Goal: Ask a question: Seek information or help from site administrators or community

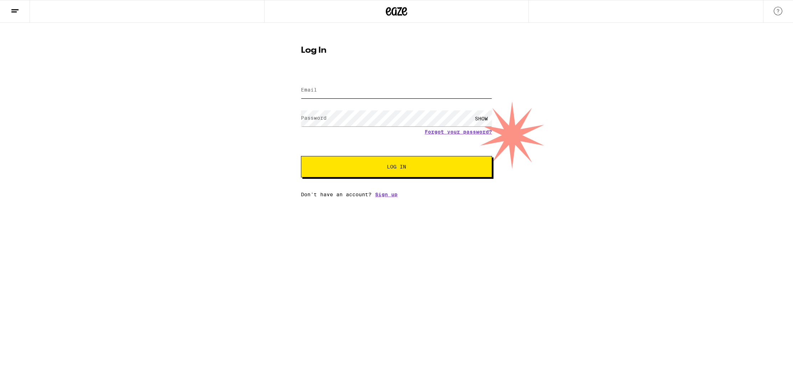
type input "[EMAIL_ADDRESS][PERSON_NAME][DOMAIN_NAME]"
click at [393, 167] on span "Log In" at bounding box center [396, 166] width 19 height 5
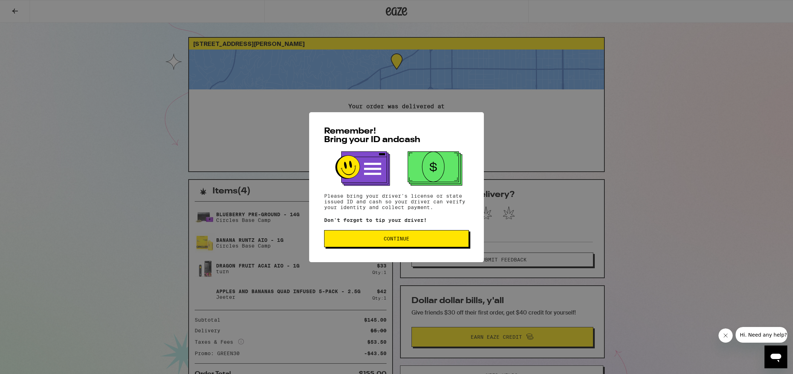
click at [409, 234] on button "Continue" at bounding box center [396, 238] width 145 height 17
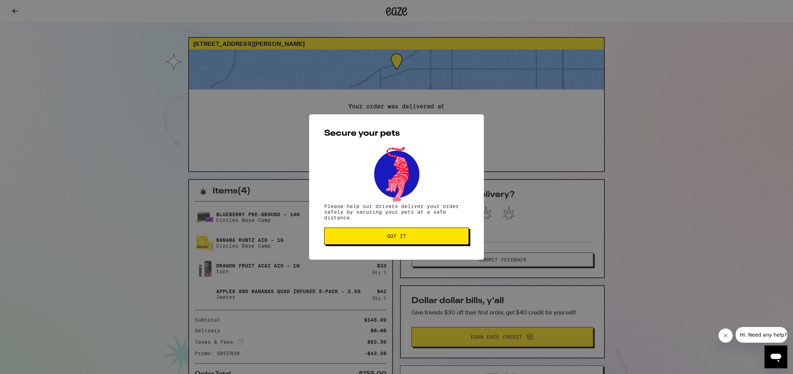
click at [409, 234] on button "Got it" at bounding box center [396, 236] width 145 height 17
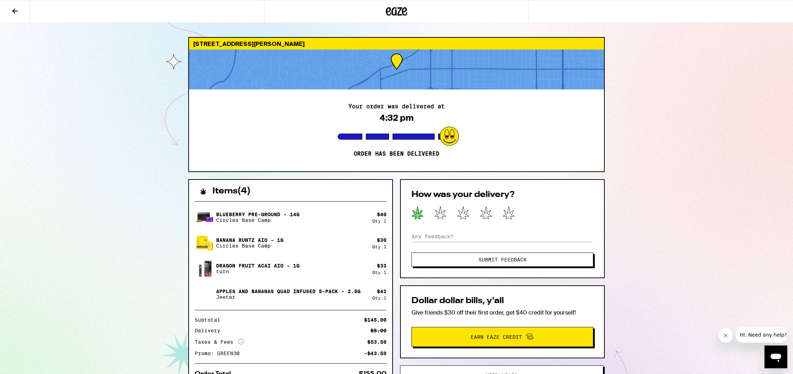
click at [416, 210] on icon at bounding box center [417, 212] width 12 height 13
click at [492, 260] on span "Submit Feedback" at bounding box center [502, 259] width 48 height 5
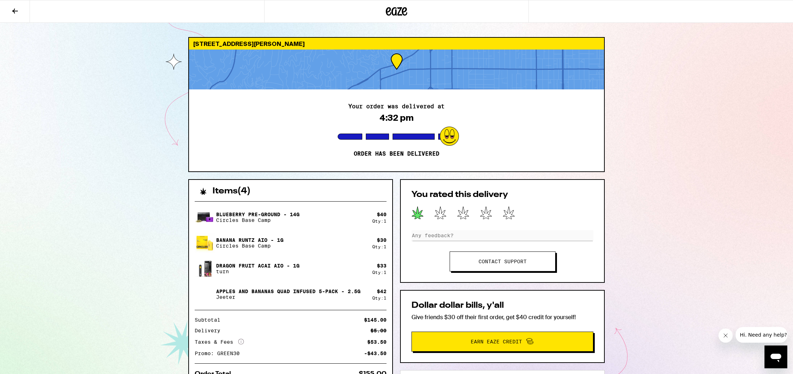
click at [515, 260] on link "Contact support" at bounding box center [502, 262] width 106 height 20
click at [776, 354] on icon "Open messaging window" at bounding box center [775, 358] width 11 height 9
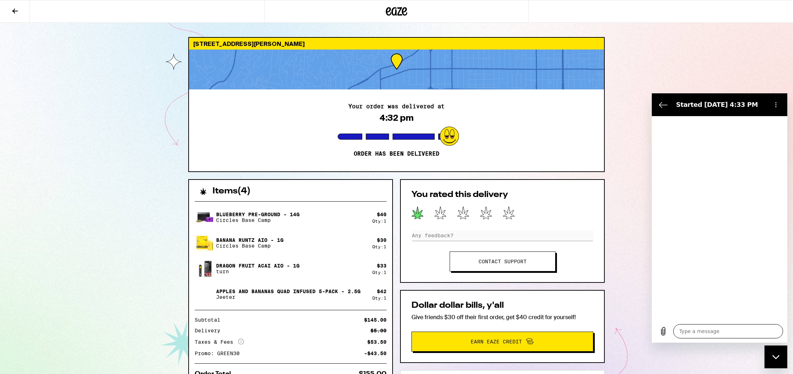
click at [705, 333] on textarea at bounding box center [728, 331] width 110 height 14
type textarea "x"
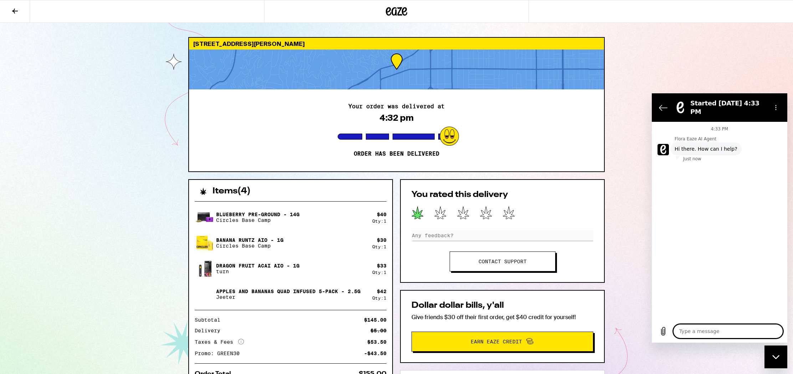
type textarea "i"
type textarea "x"
type textarea "I"
type textarea "x"
type textarea "I s"
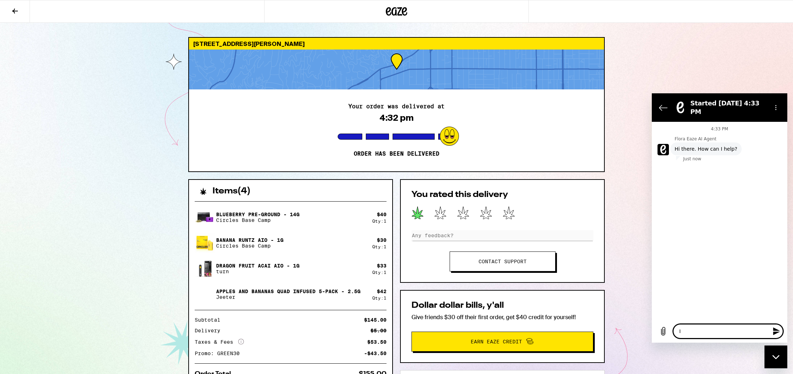
type textarea "x"
type textarea "I sh"
type textarea "x"
type textarea "I sho"
type textarea "x"
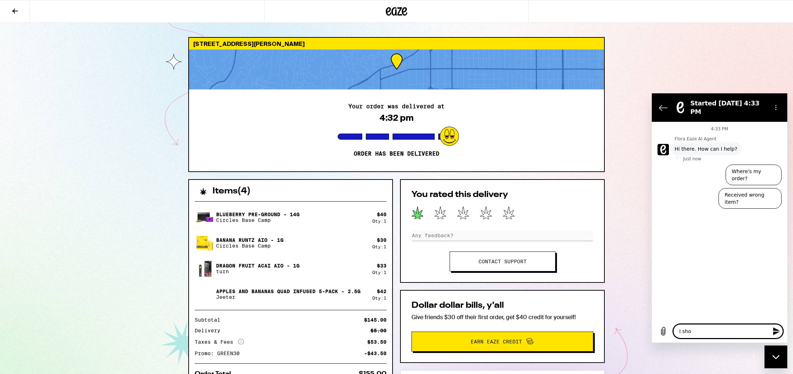
type textarea "I shou"
type textarea "x"
type textarea "I shoul"
type textarea "x"
type textarea "I should"
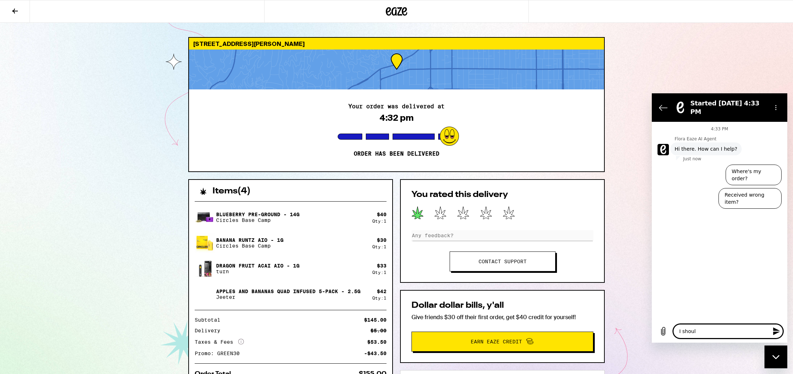
type textarea "x"
type textarea "I should g"
type textarea "x"
type textarea "I should"
type textarea "x"
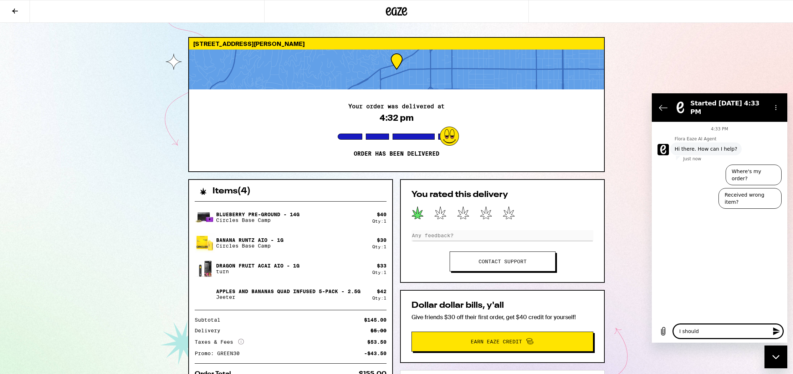
type textarea "I should g"
type textarea "x"
type textarea "I should ge"
type textarea "x"
type textarea "I should get"
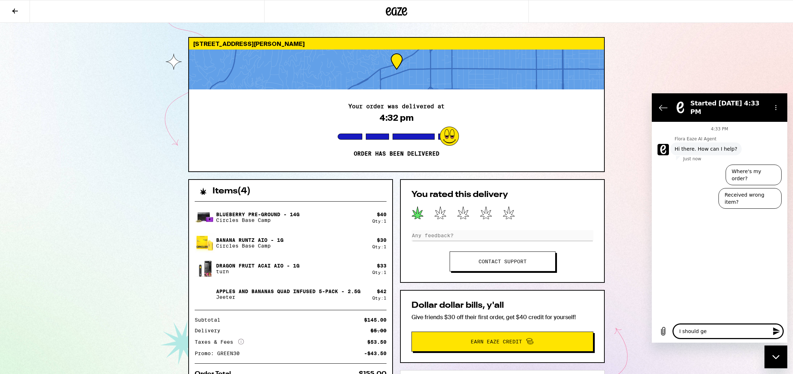
type textarea "x"
type textarea "I should get"
type textarea "x"
type textarea "I should get a"
type textarea "x"
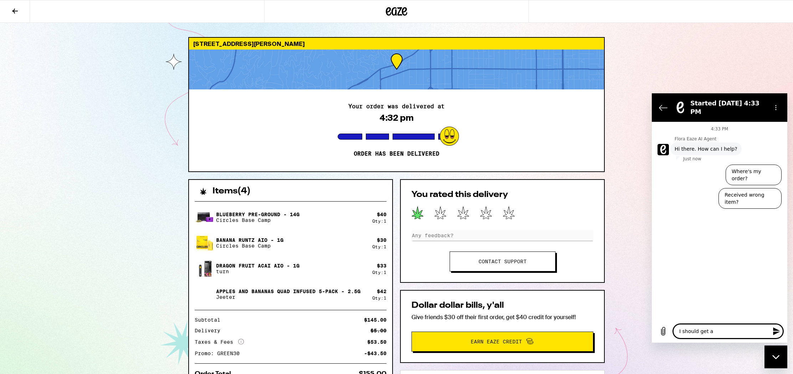
type textarea "I should get a"
type textarea "x"
type textarea "I should get a c"
type textarea "x"
type textarea "I should get a cr"
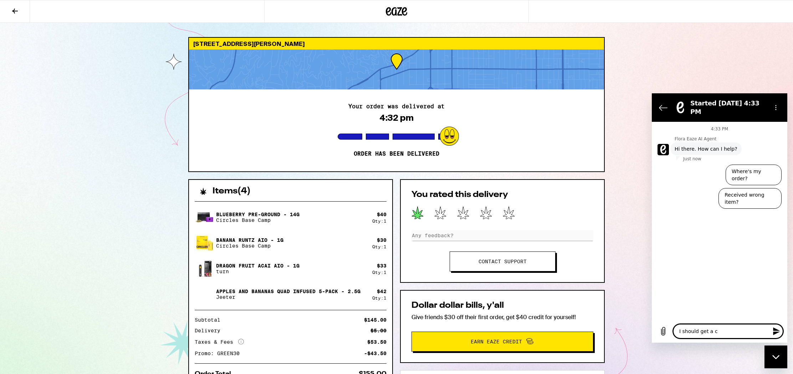
type textarea "x"
type textarea "I should get a crr"
type textarea "x"
type textarea "I should get a crre"
type textarea "x"
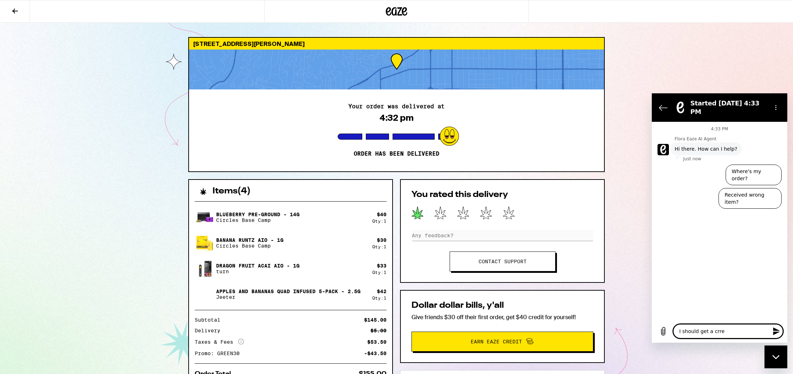
type textarea "I should get a crred"
type textarea "x"
type textarea "I should get a crredi"
type textarea "x"
type textarea "I should get a crredit"
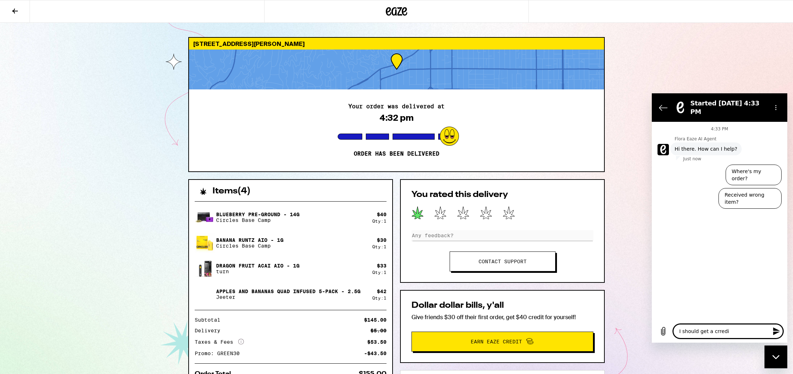
type textarea "x"
type textarea "I should get a credit"
type textarea "x"
type textarea "I should get a credit m"
type textarea "x"
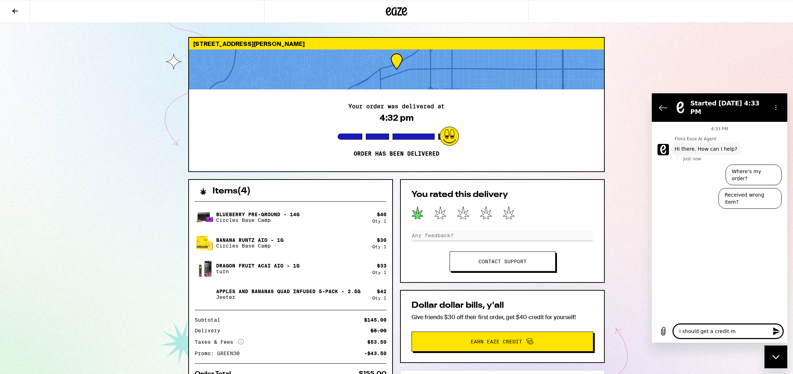
type textarea "I should get a credit my"
type textarea "x"
type textarea "I should get a credit my"
type textarea "x"
type textarea "I should get a credit my d"
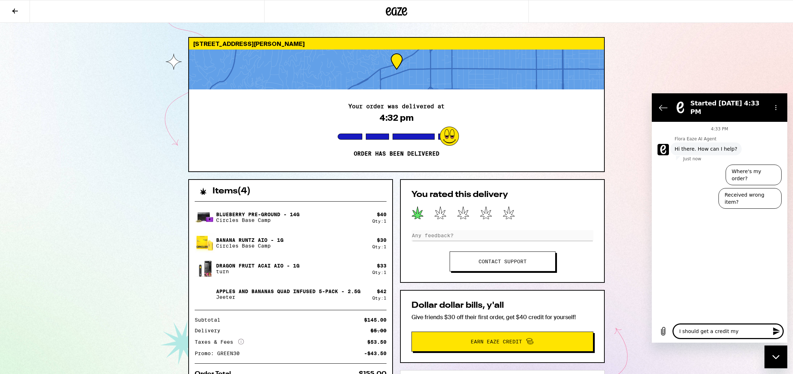
type textarea "x"
type textarea "I should get a credit my dr"
type textarea "x"
type textarea "I should get a credit my dri"
type textarea "x"
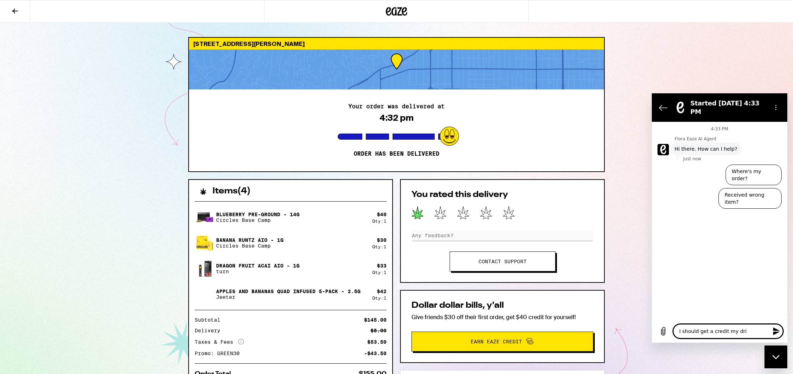
type textarea "I should get a credit my driv"
type textarea "x"
type textarea "I should get a credit my drive"
type textarea "x"
type textarea "I should get a credit my driver"
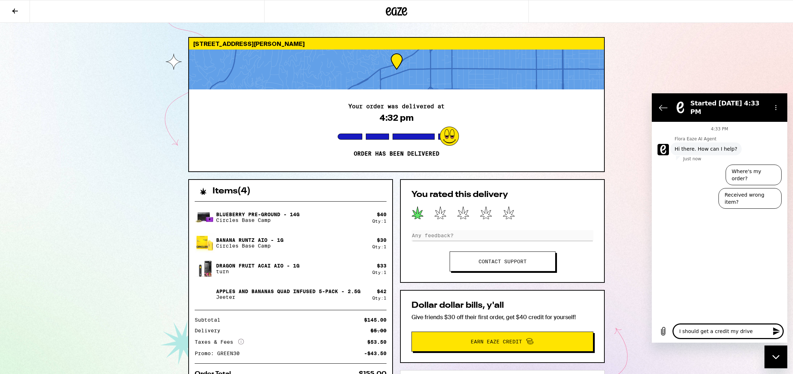
type textarea "x"
type textarea "I should get a credit my driver"
type textarea "x"
type textarea "I should get a credit my driver w"
type textarea "x"
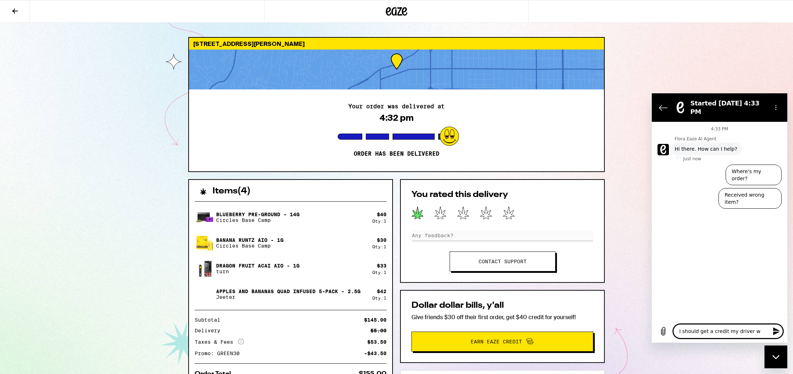
type textarea "I should get a credit my driver ws"
type textarea "x"
type textarea "I should get a credit my driver w"
type textarea "x"
type textarea "I should get a credit my driver wa"
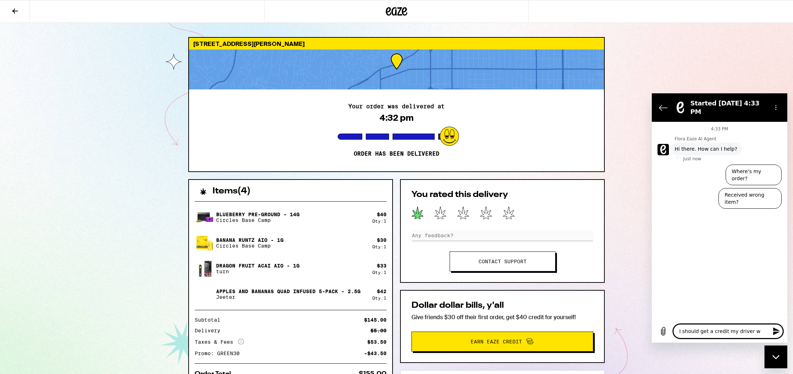
type textarea "x"
type textarea "I should get a credit my driver was"
type textarea "x"
type textarea "I should get a credit my driver was"
type textarea "x"
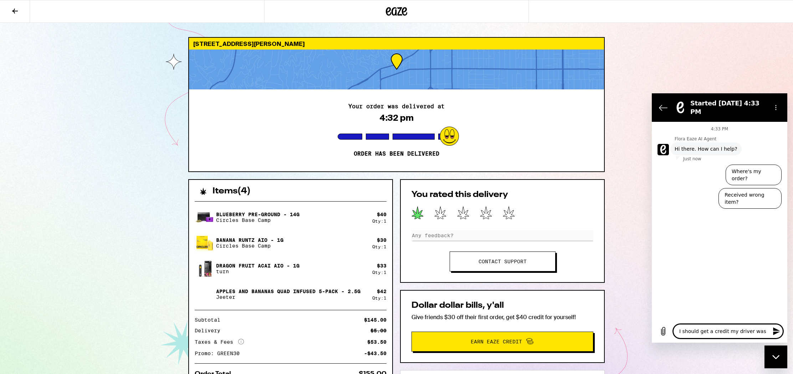
type textarea "I should get a credit my driver was a"
type textarea "x"
type textarea "I should get a credit my driver was an"
type textarea "x"
type textarea "I should get a credit my driver was an"
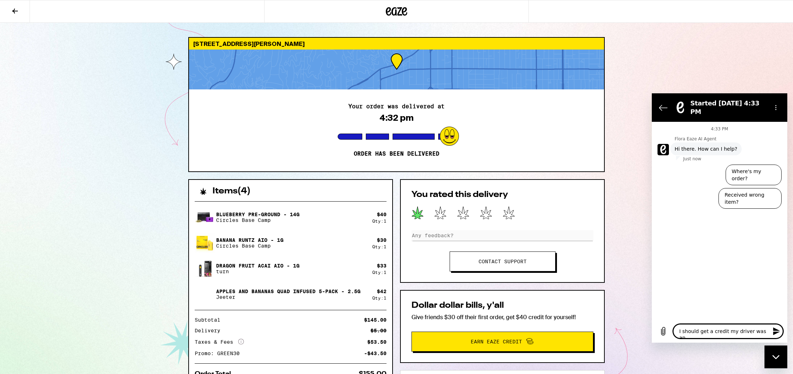
type textarea "x"
type textarea "I should get a credit my driver was an a"
type textarea "x"
type textarea "I should get a credit my driver was an as"
type textarea "x"
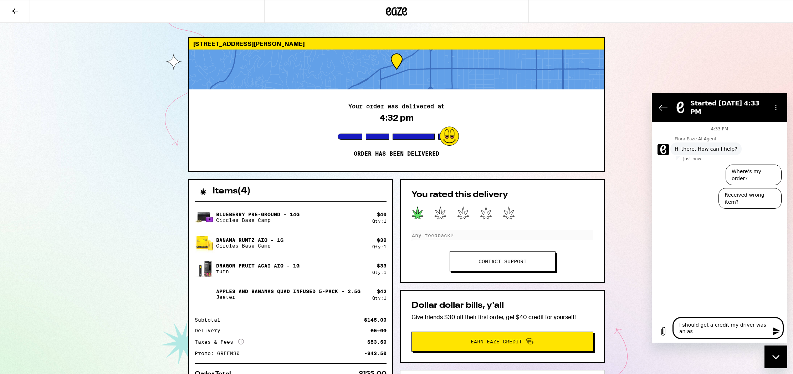
type textarea "I should get a credit my driver was an ass"
type textarea "x"
type textarea "I should get a credit my driver was an assh"
type textarea "x"
type textarea "I should get a credit my driver was an assho"
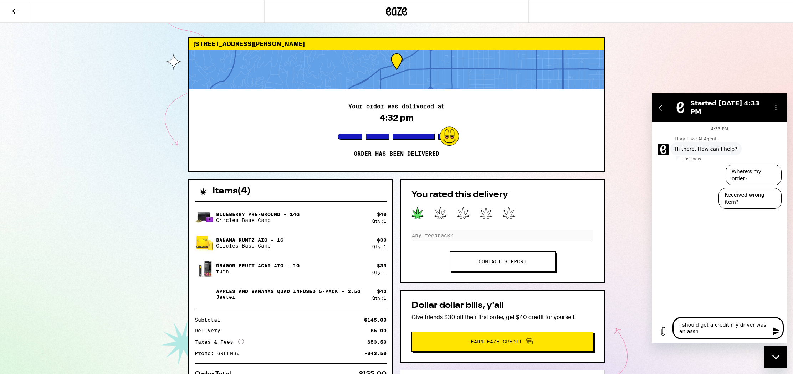
type textarea "x"
type textarea "I should get a credit my driver was an asshol"
type textarea "x"
type textarea "I should get a credit my driver was an asshole"
type textarea "x"
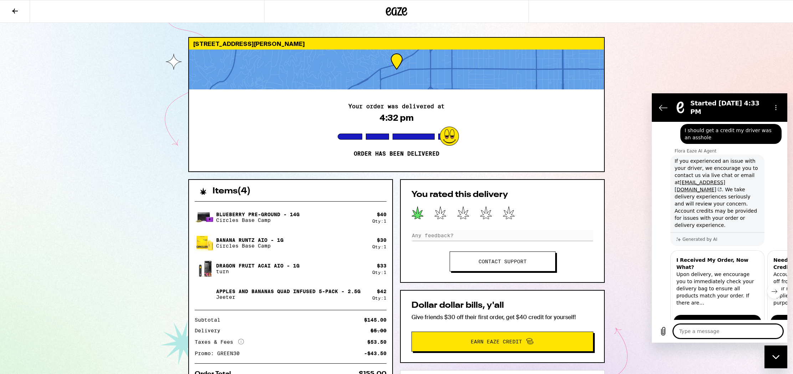
type textarea "x"
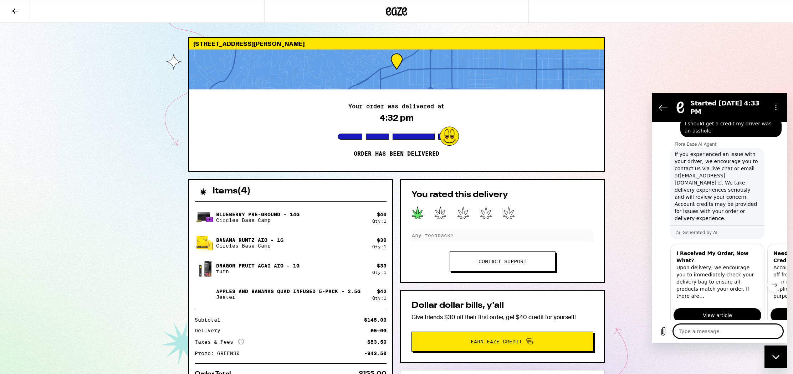
scroll to position [43, 0]
click at [682, 172] on link "support@eaze.com" at bounding box center [699, 178] width 51 height 13
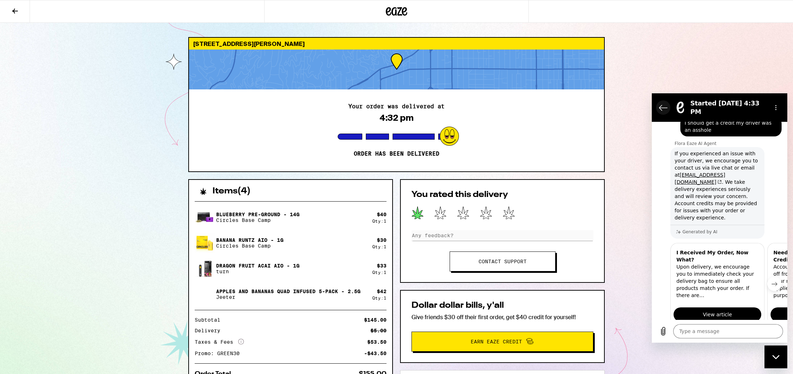
click at [665, 103] on icon "Back to the conversation list" at bounding box center [663, 107] width 9 height 9
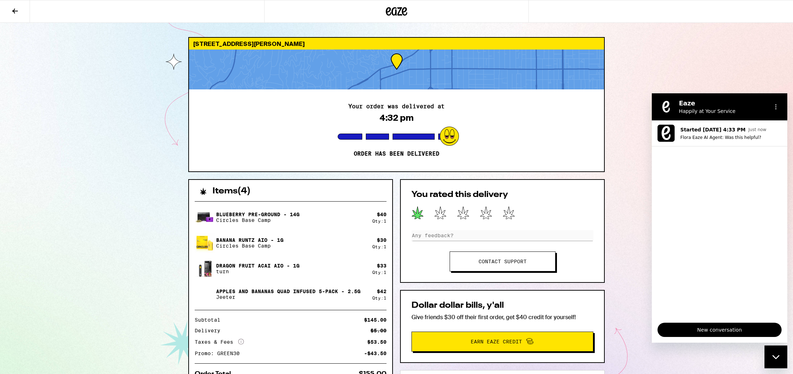
click at [773, 356] on icon "Close messaging window" at bounding box center [775, 357] width 7 height 4
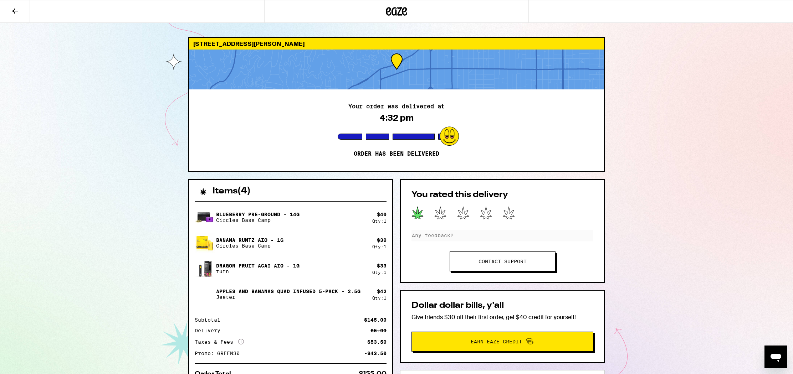
click at [307, 117] on div "Your order was delivered at 4:32 pm Order has been delivered" at bounding box center [396, 130] width 415 height 82
drag, startPoint x: 247, startPoint y: 343, endPoint x: 252, endPoint y: 344, distance: 4.5
click at [247, 342] on div "Taxes & Fees More Info $53.50" at bounding box center [291, 342] width 192 height 6
drag, startPoint x: 252, startPoint y: 344, endPoint x: 284, endPoint y: 354, distance: 34.3
click at [284, 354] on div "Subtotal $145.00 Delivery $5.00 Taxes & Fees More Info $53.50 Promo: GREEN30 -$…" at bounding box center [291, 337] width 192 height 38
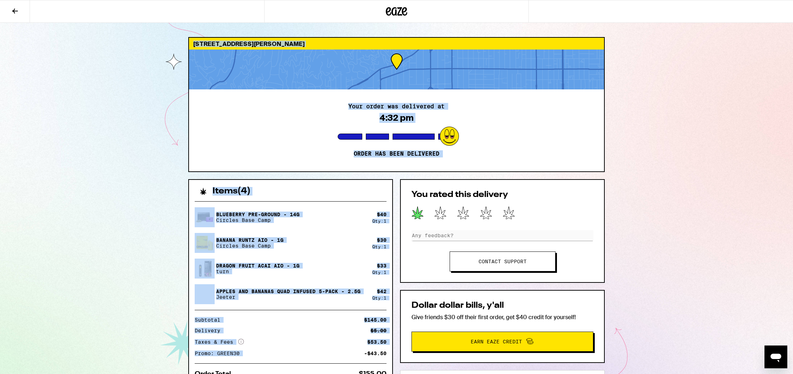
drag, startPoint x: 284, startPoint y: 354, endPoint x: 252, endPoint y: -14, distance: 369.5
click at [252, 0] on html "8450 De Longpre Ave West Hollywood 90069 Your order was delivered at 4:32 pm Or…" at bounding box center [396, 236] width 793 height 472
click at [357, 90] on div "Your order was delivered at 4:32 pm Order has been delivered" at bounding box center [396, 130] width 415 height 82
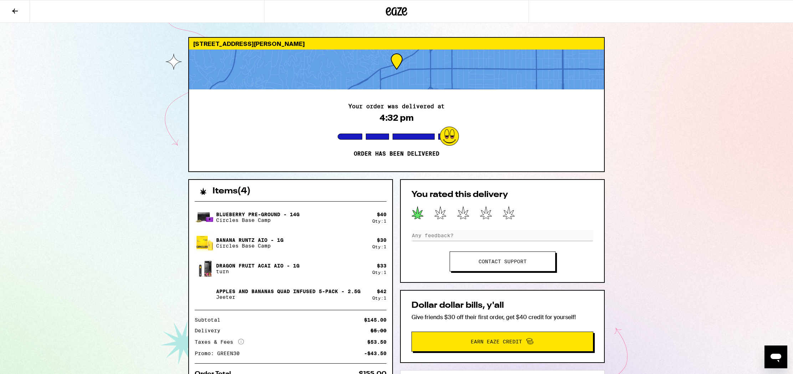
click at [514, 265] on link "Contact support" at bounding box center [502, 262] width 106 height 20
